Goal: Transaction & Acquisition: Purchase product/service

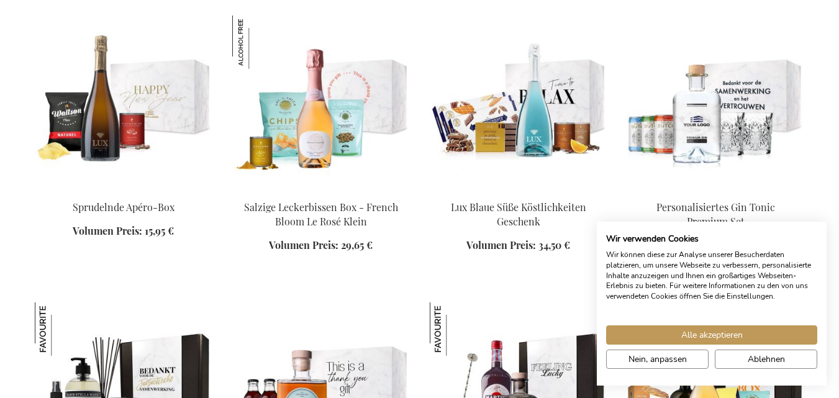
scroll to position [1188, 0]
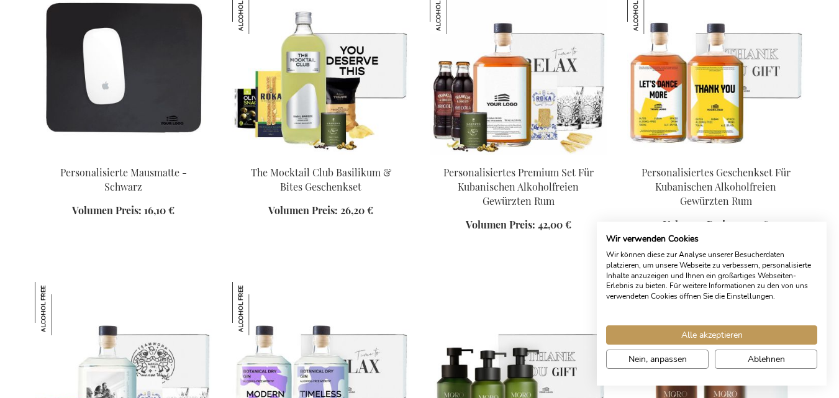
scroll to position [1817, 0]
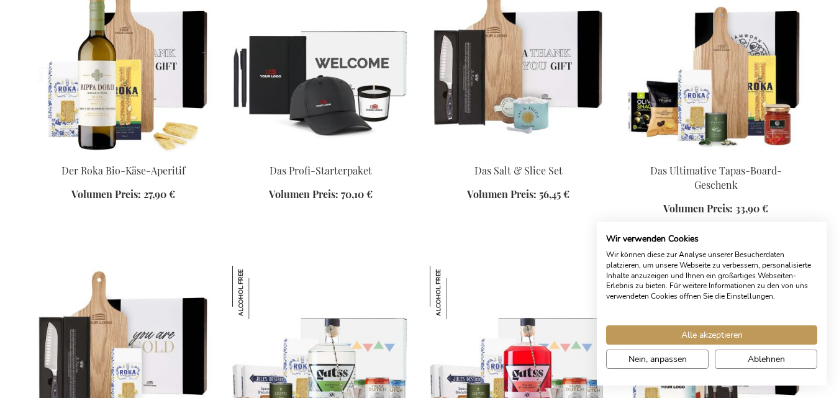
scroll to position [2360, 0]
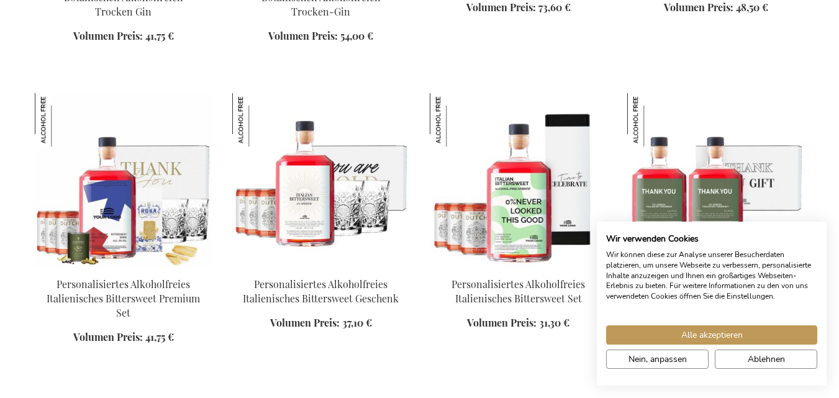
scroll to position [1641, 0]
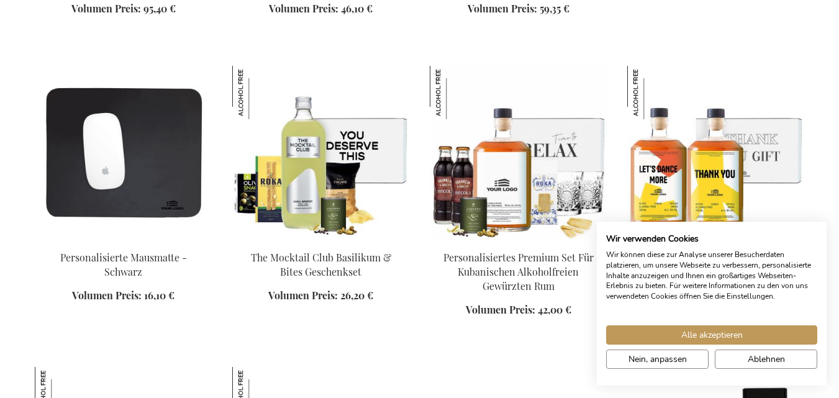
scroll to position [1739, 0]
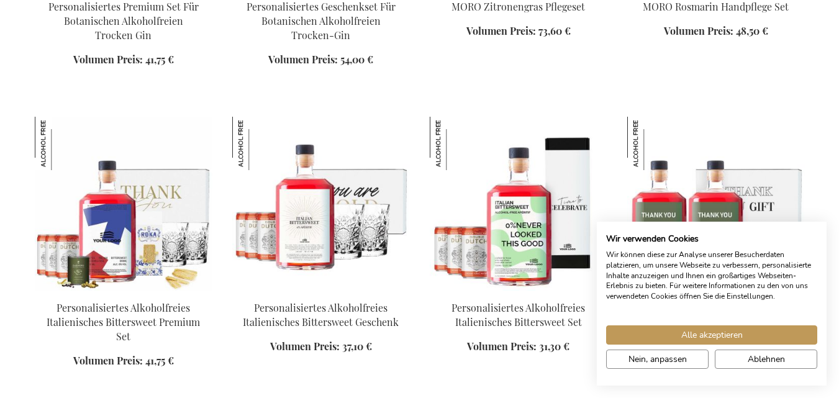
scroll to position [2338, 0]
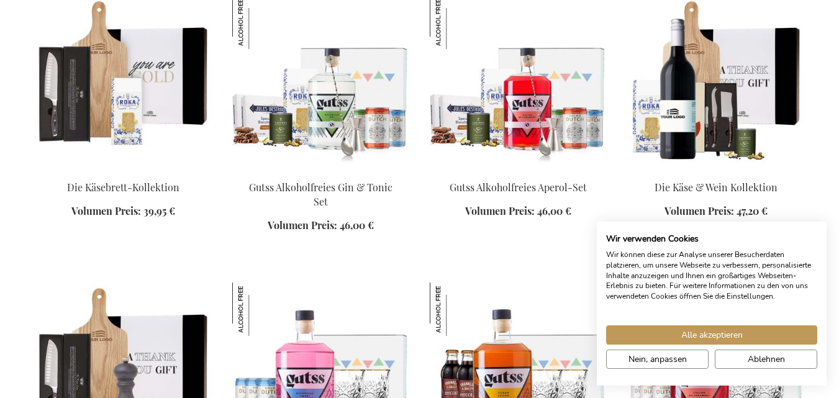
scroll to position [3141, 0]
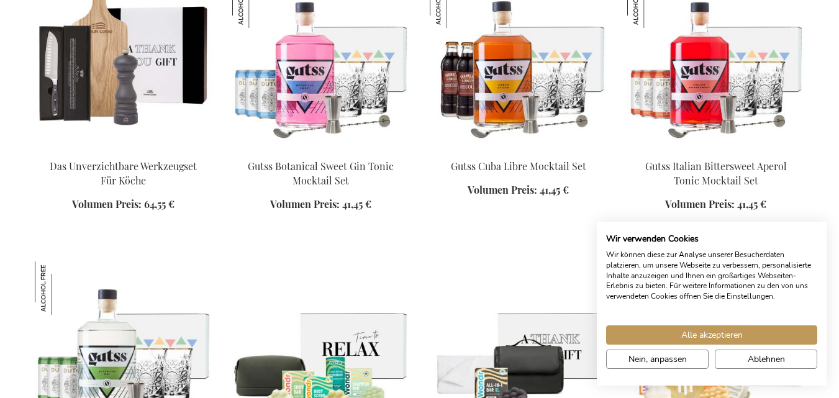
scroll to position [3452, 0]
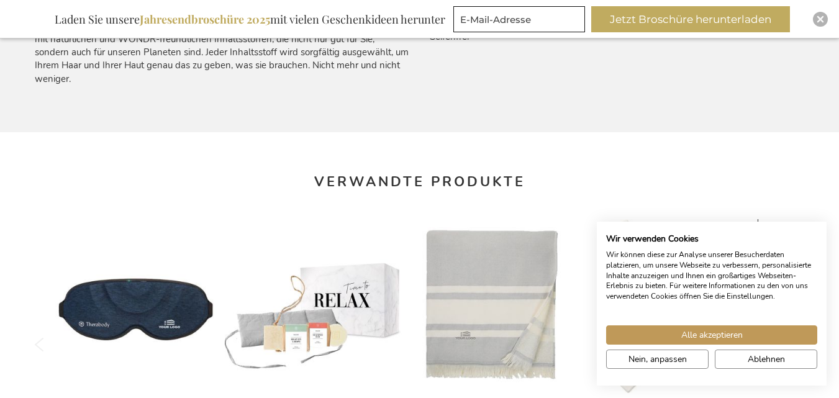
scroll to position [1090, 0]
